Goal: Communication & Community: Answer question/provide support

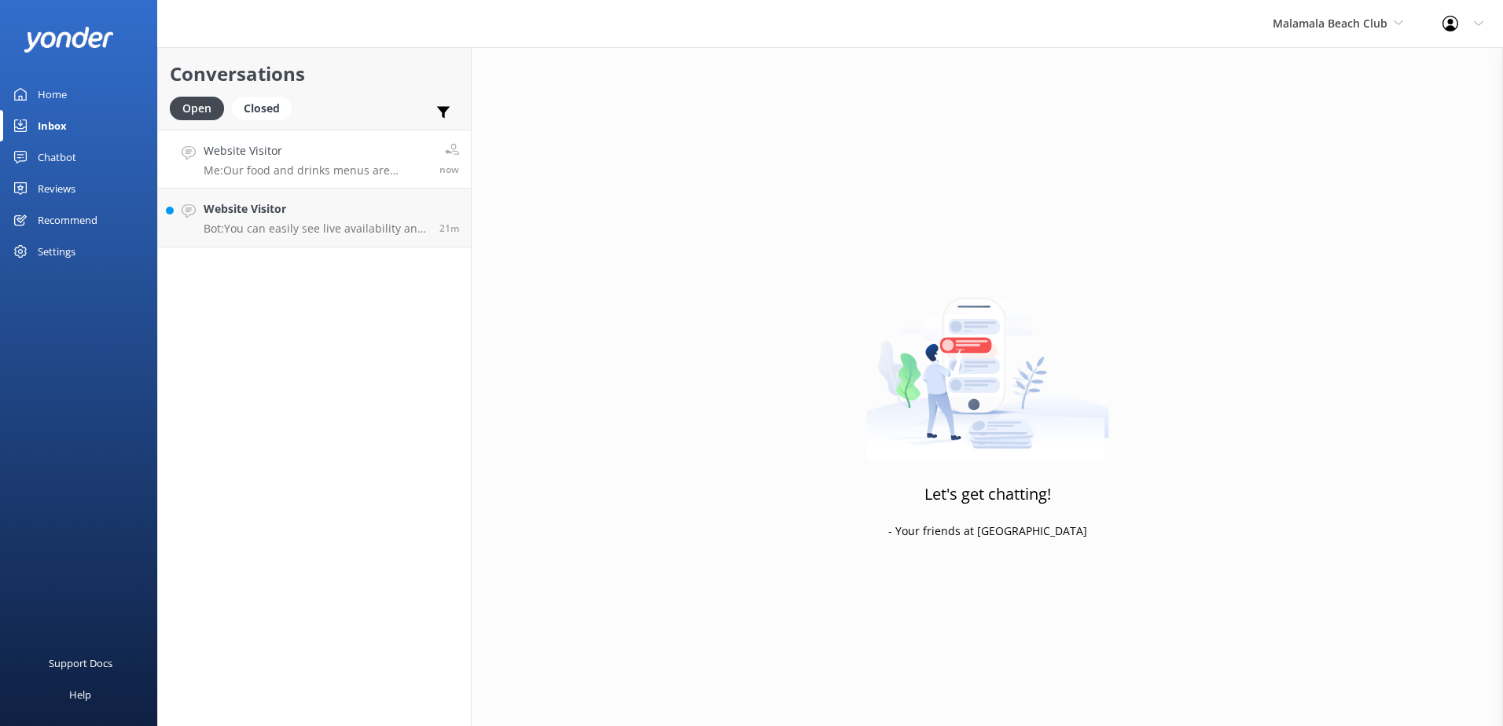
click at [254, 168] on p "Me: Our food and drinks menus are available to view on our website here: [URL][…" at bounding box center [316, 170] width 224 height 14
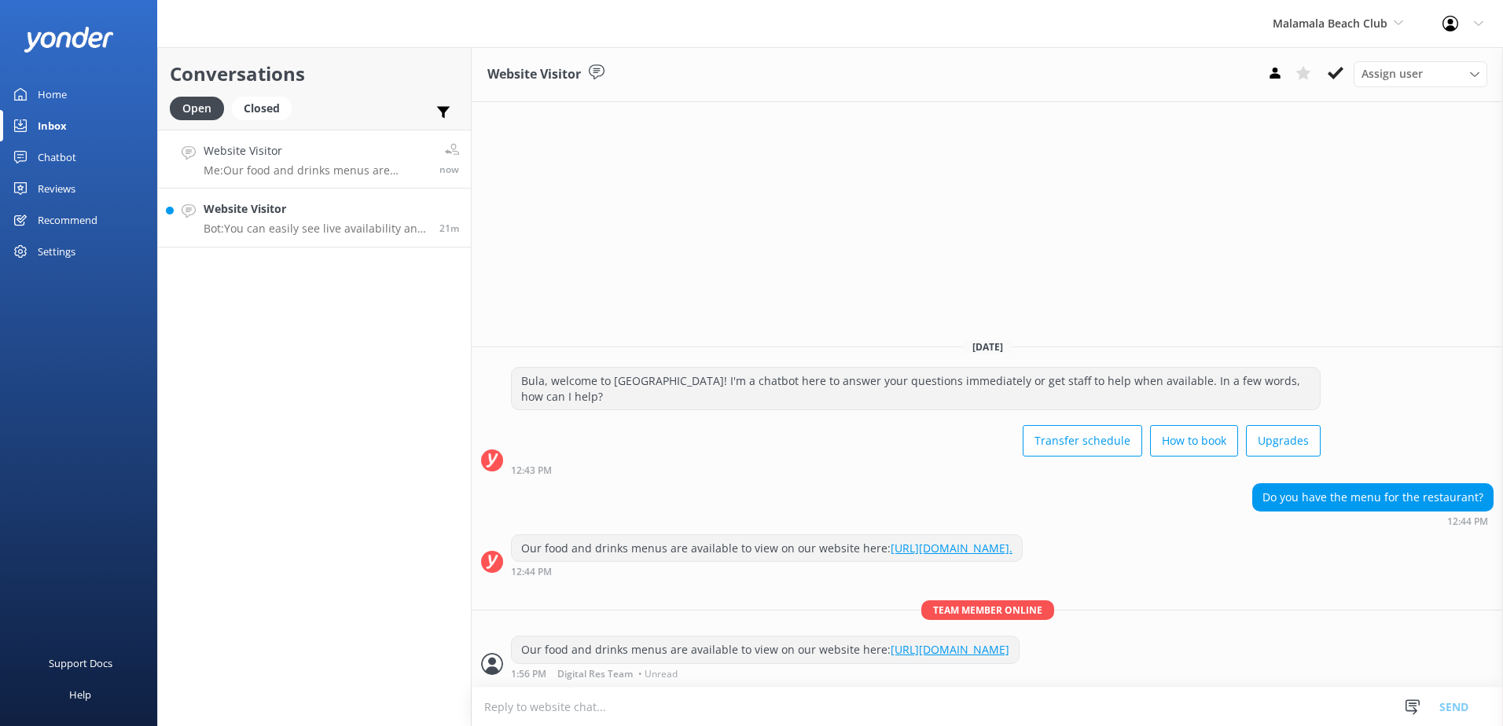
click at [328, 200] on link "Website Visitor Bot: You can easily see live availability and book online at [U…" at bounding box center [314, 218] width 313 height 59
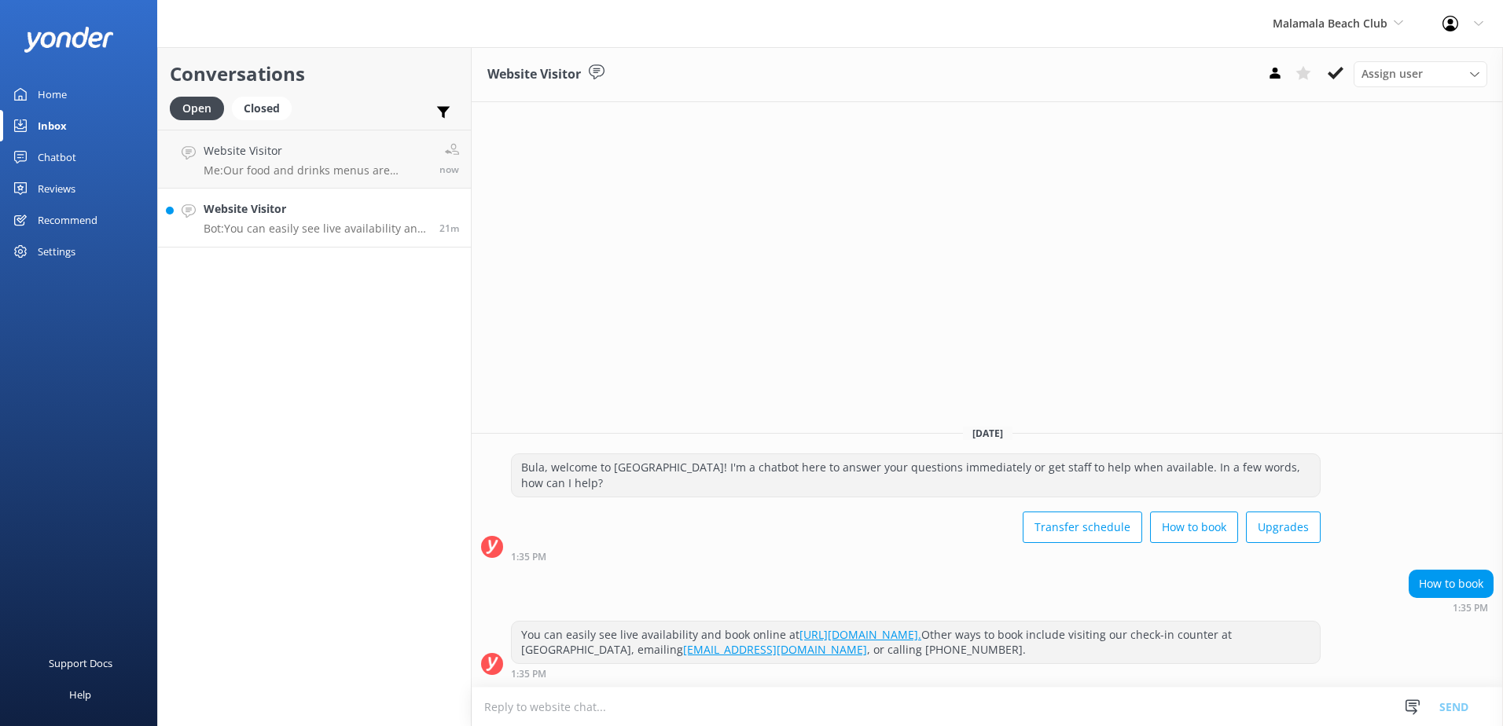
click at [323, 224] on p "Bot: You can easily see live availability and book online at [URL][DOMAIN_NAME]…" at bounding box center [316, 229] width 224 height 14
